Goal: Task Accomplishment & Management: Complete application form

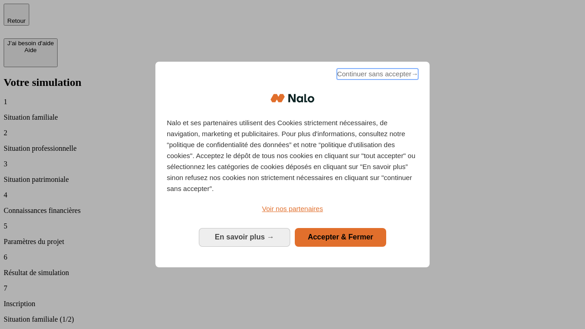
click at [377, 75] on span "Continuer sans accepter →" at bounding box center [377, 74] width 81 height 11
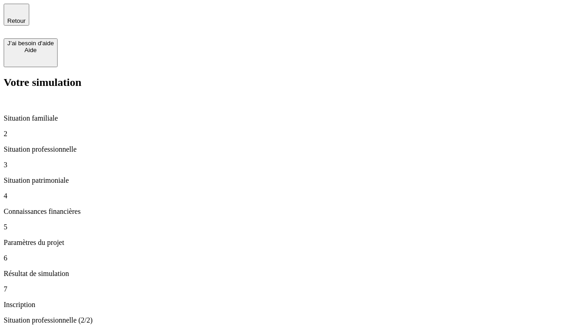
type input "70 000"
type input "1 000"
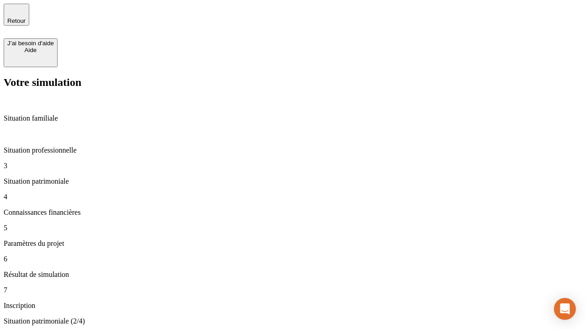
type input "800"
type input "6"
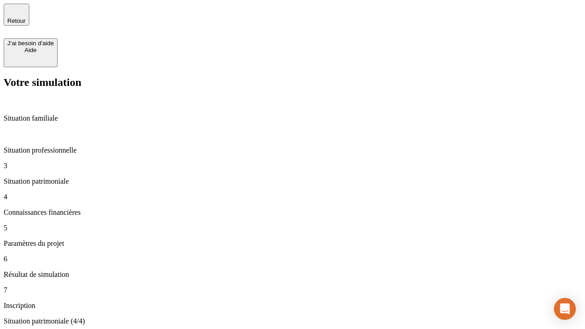
type input "400"
type input "3"
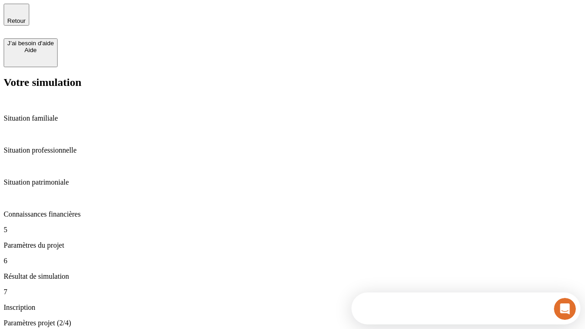
type input "35"
type input "500"
type input "640"
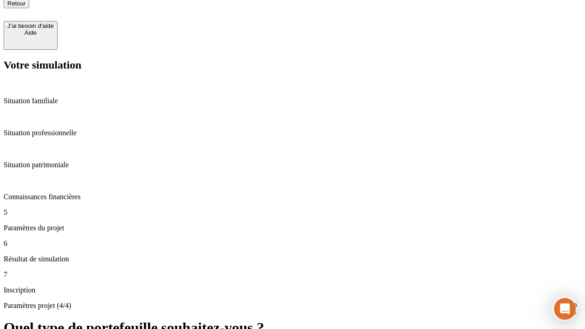
scroll to position [8, 0]
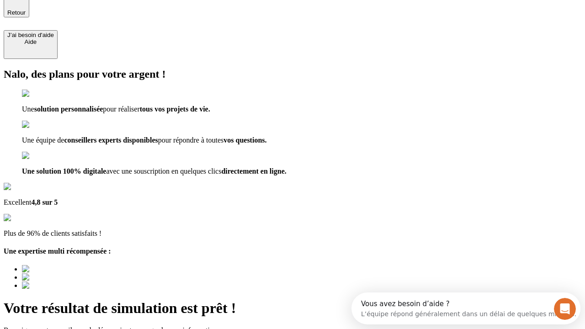
type input "[EMAIL_ADDRESS][DOMAIN_NAME]"
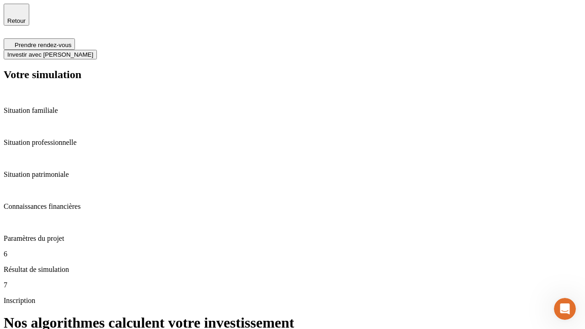
scroll to position [4, 0]
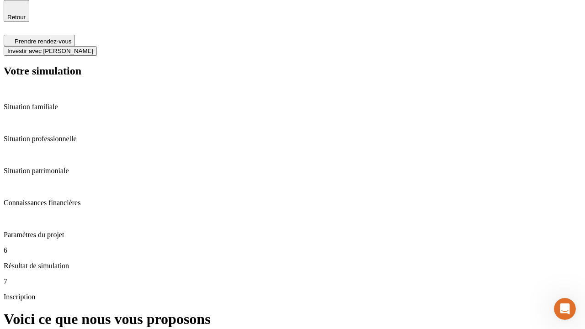
click at [93, 48] on span "Investir avec [PERSON_NAME]" at bounding box center [50, 51] width 86 height 7
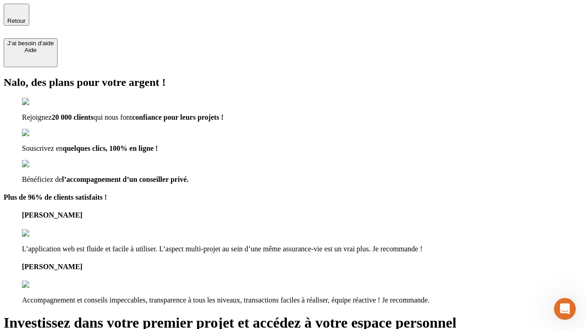
type input "abc"
